Goal: Use online tool/utility: Utilize a website feature to perform a specific function

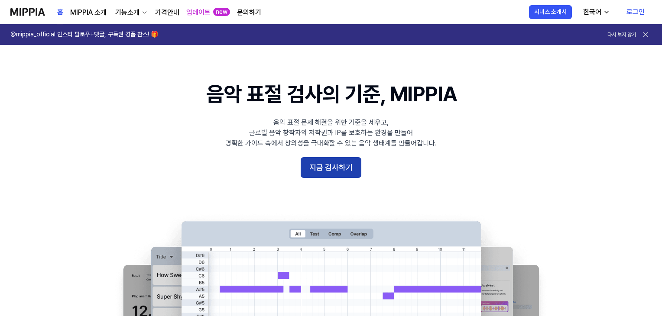
click at [322, 163] on button "지금 검사하기" at bounding box center [331, 167] width 61 height 21
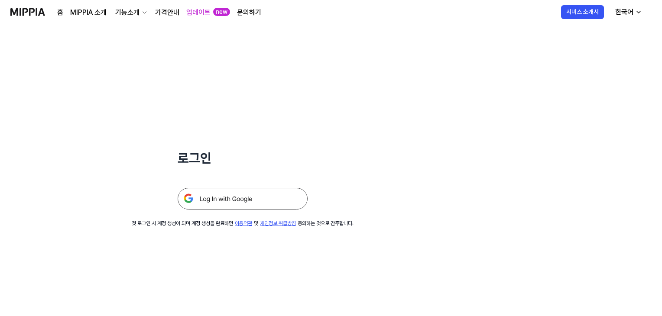
click at [246, 200] on img at bounding box center [243, 199] width 130 height 22
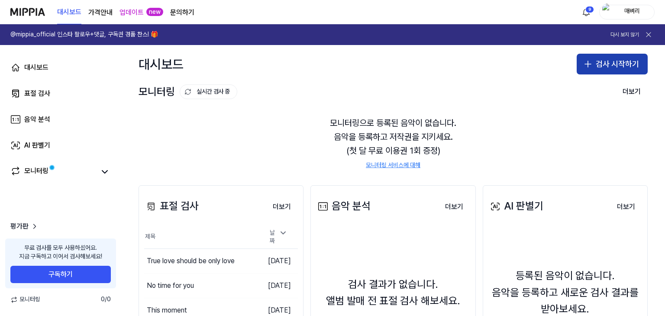
click at [589, 67] on icon "button" at bounding box center [588, 64] width 10 height 10
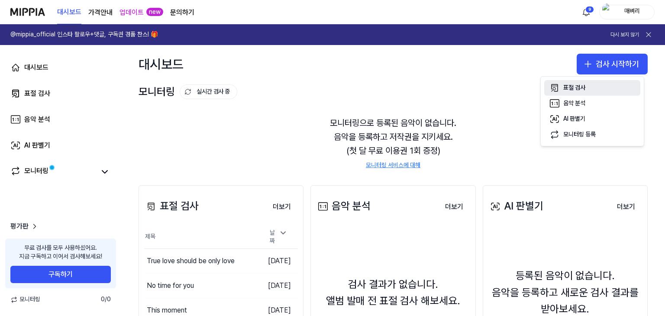
click at [583, 84] on div "표절 검사" at bounding box center [575, 88] width 22 height 9
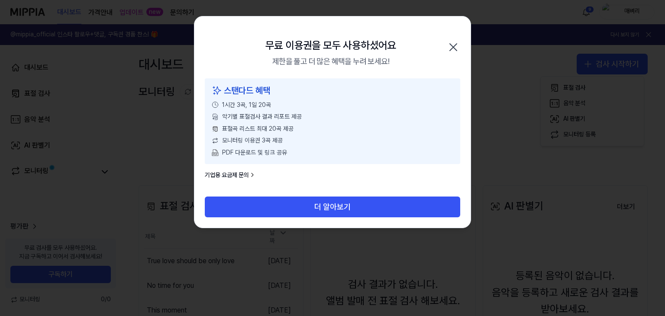
click at [344, 106] on div "1시간 3곡, 1일 20곡" at bounding box center [333, 105] width 242 height 9
click at [456, 49] on icon "button" at bounding box center [454, 47] width 14 height 14
